Goal: Information Seeking & Learning: Understand process/instructions

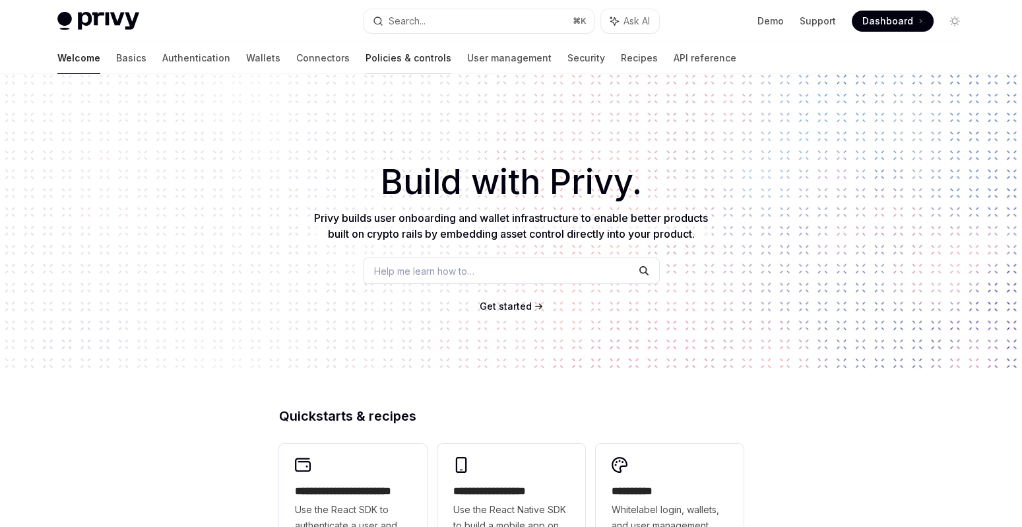
click at [366, 60] on link "Policies & controls" at bounding box center [409, 58] width 86 height 32
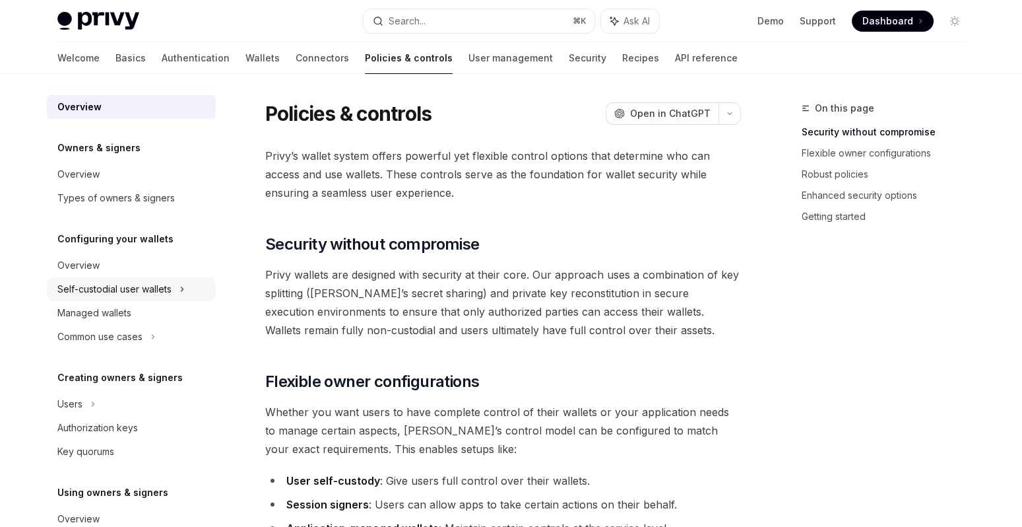
click at [110, 288] on div "Self-custodial user wallets" at bounding box center [114, 289] width 114 height 16
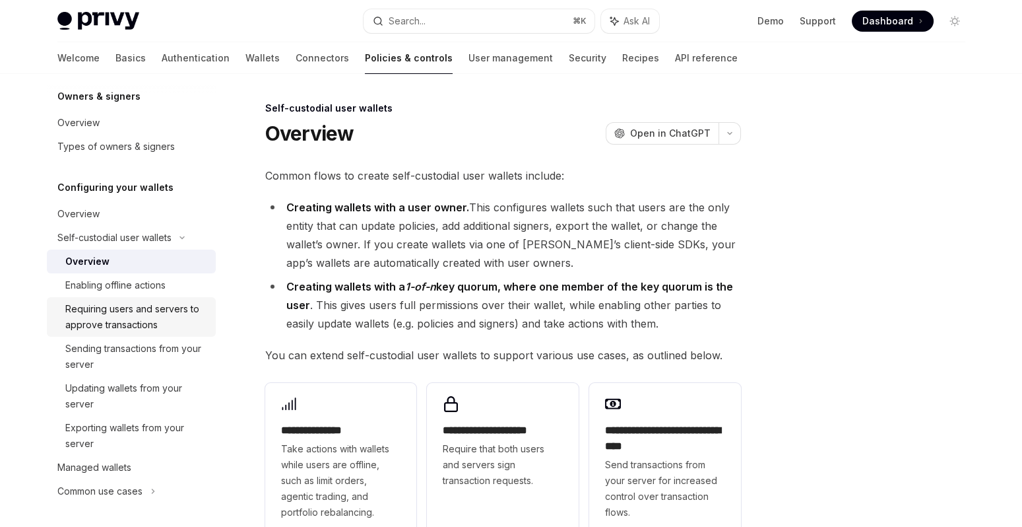
scroll to position [57, 0]
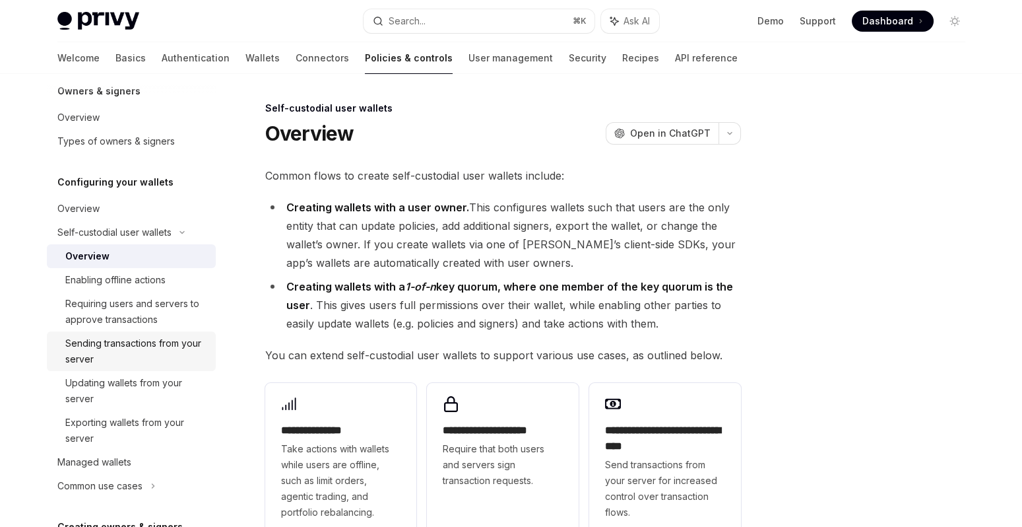
click at [134, 350] on div "Sending transactions from your server" at bounding box center [136, 351] width 143 height 32
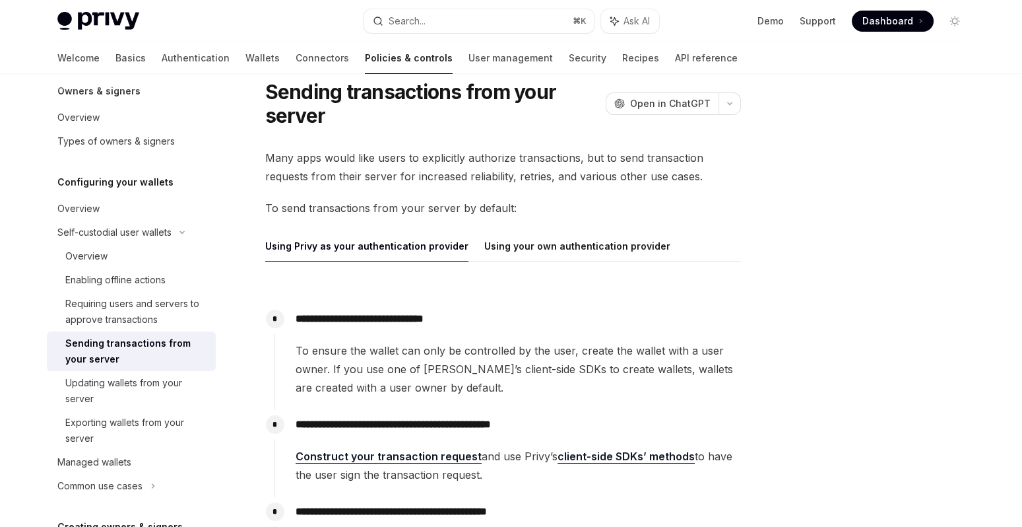
scroll to position [44, 0]
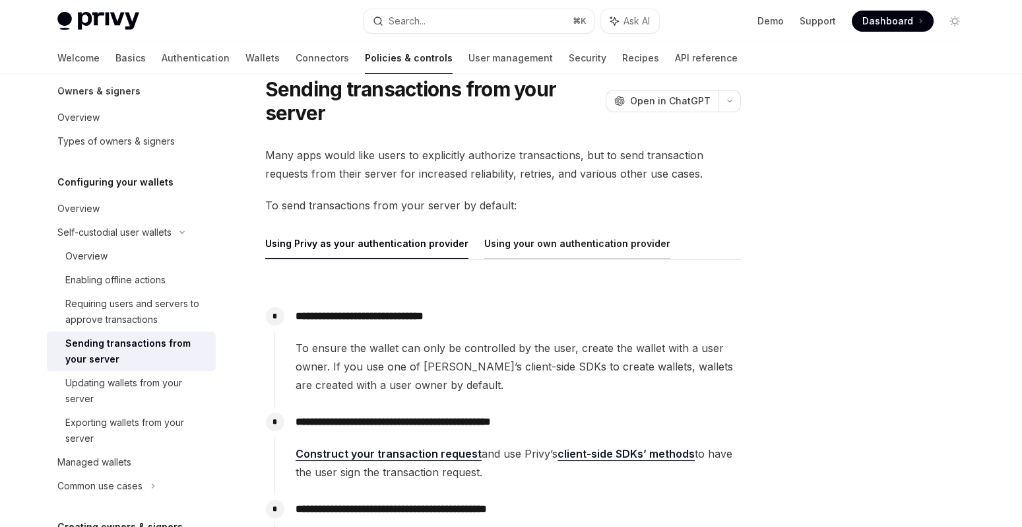
click at [538, 250] on button "Using your own authentication provider" at bounding box center [577, 243] width 186 height 31
type textarea "*"
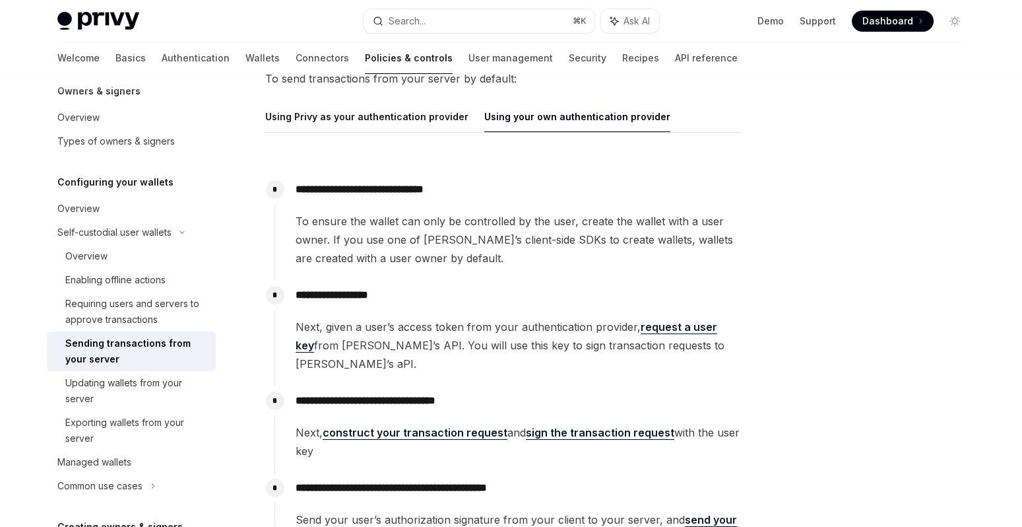
scroll to position [169, 0]
